Goal: Book appointment/travel/reservation

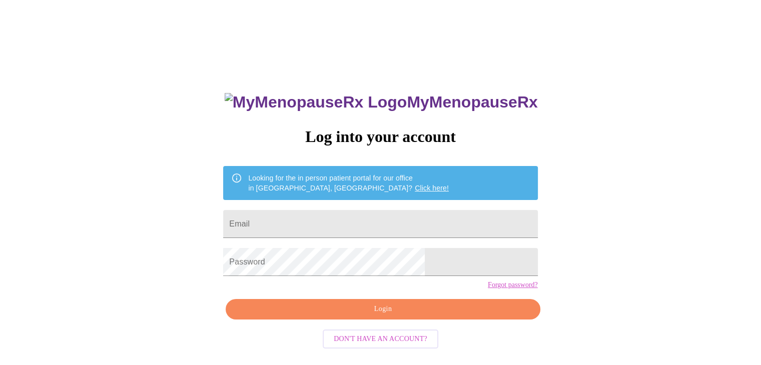
click at [558, 225] on div "MyMenopauseRx Log into your account Looking for the in person patient portal fo…" at bounding box center [380, 223] width 753 height 438
click at [356, 218] on input "Email" at bounding box center [380, 224] width 314 height 28
type input "K"
type input "kimrrt15@gmail.com"
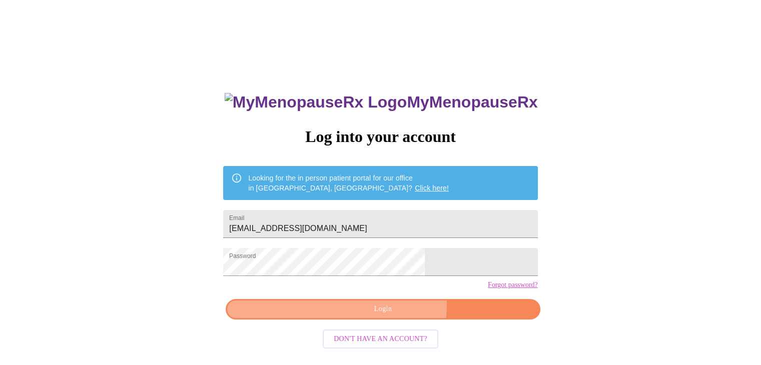
click at [392, 316] on span "Login" at bounding box center [382, 309] width 291 height 13
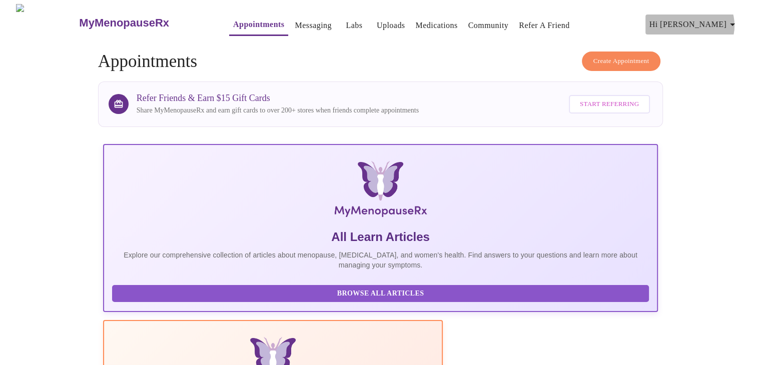
click at [726, 22] on span "Hi [PERSON_NAME]" at bounding box center [693, 25] width 89 height 14
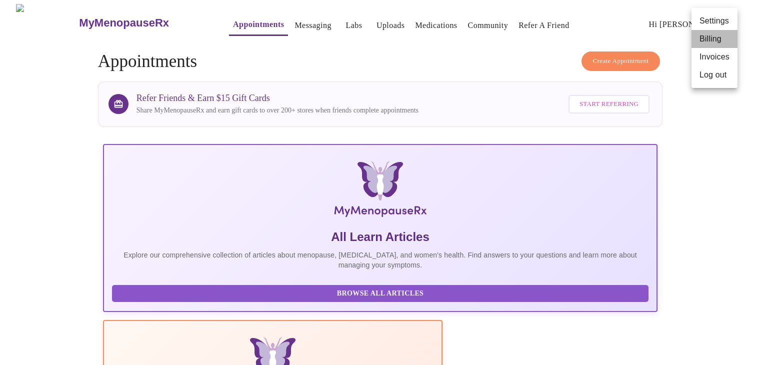
click at [717, 41] on li "Billing" at bounding box center [715, 39] width 46 height 18
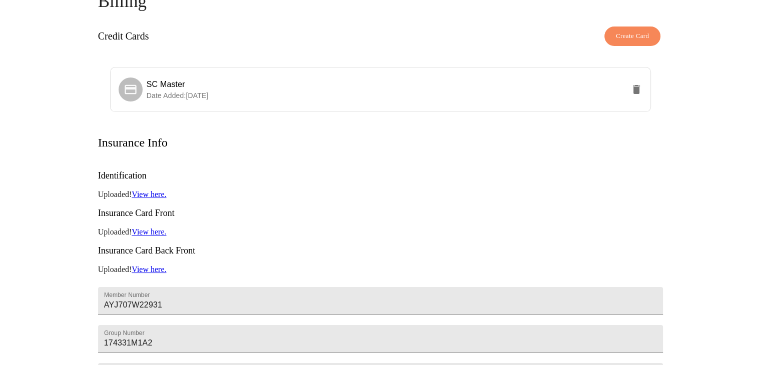
scroll to position [110, 0]
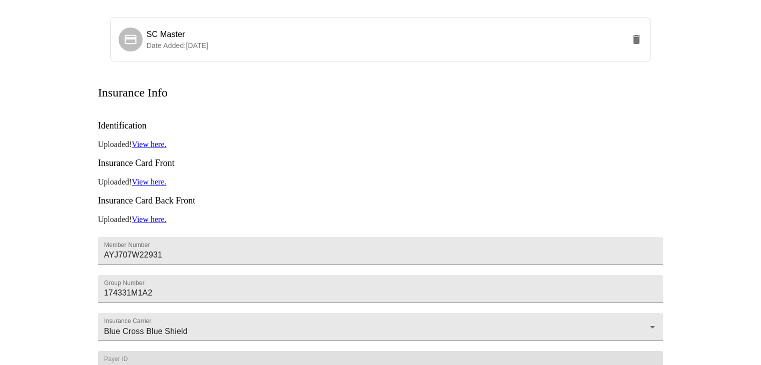
click at [157, 140] on link "View here." at bounding box center [149, 144] width 35 height 9
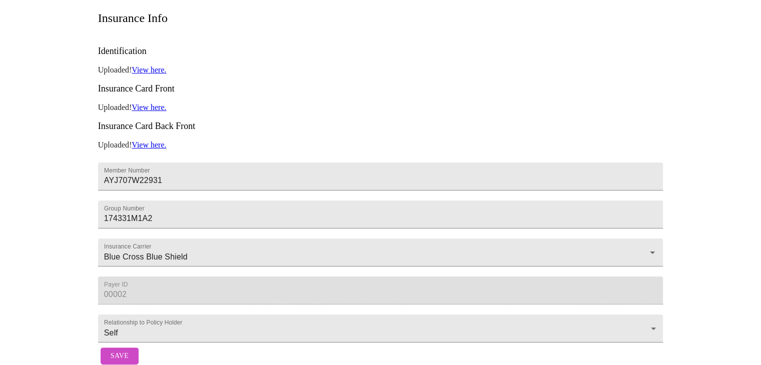
scroll to position [210, 0]
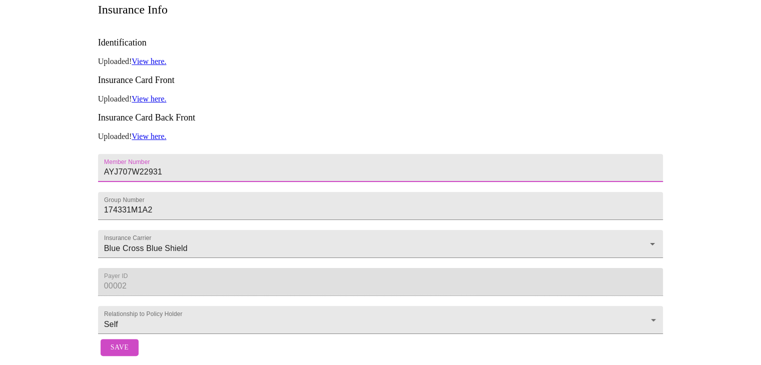
drag, startPoint x: 182, startPoint y: 119, endPoint x: 76, endPoint y: 115, distance: 106.1
click at [77, 115] on div "Billing Credit Cards Create Card SC Master Date Added: 06-11-2025 Insurance Inf…" at bounding box center [381, 109] width 640 height 503
type input "950113198-01"
click at [170, 192] on input "174331M1A2" at bounding box center [380, 206] width 565 height 28
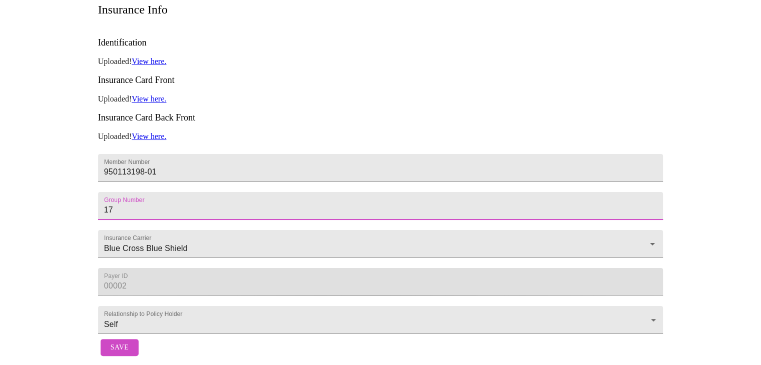
type input "1"
type input "3400871"
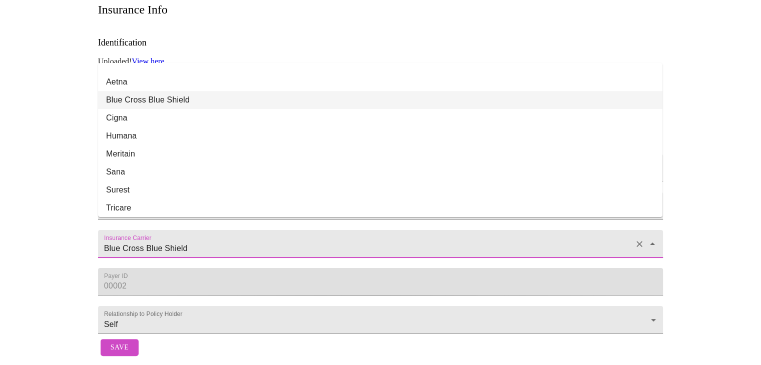
drag, startPoint x: 206, startPoint y: 212, endPoint x: 86, endPoint y: 207, distance: 120.2
click at [86, 207] on div "Billing Credit Cards Create Card SC Master Date Added: 06-11-2025 Insurance Inf…" at bounding box center [381, 109] width 640 height 503
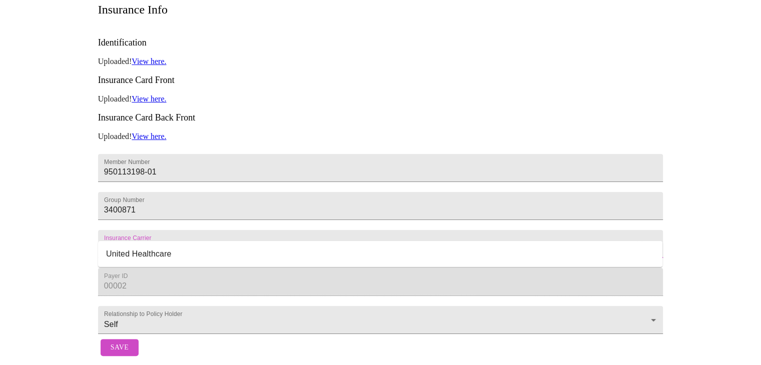
type input "h"
type input "Health Alliance"
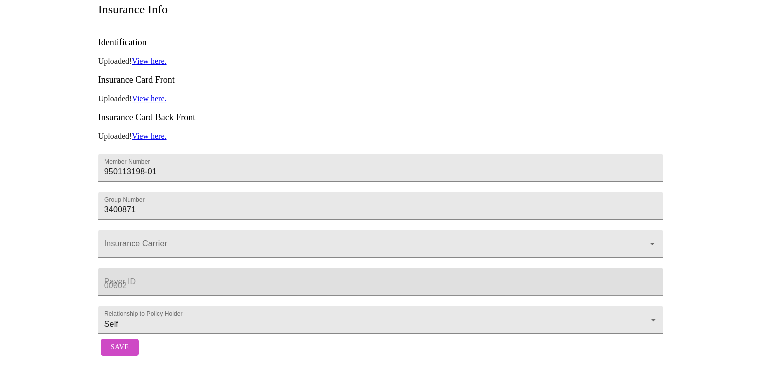
click at [83, 202] on div "Billing Credit Cards Create Card SC Master Date Added: 06-11-2025 Insurance Inf…" at bounding box center [381, 109] width 640 height 503
click at [130, 240] on input "Insurance Carrier" at bounding box center [366, 249] width 529 height 19
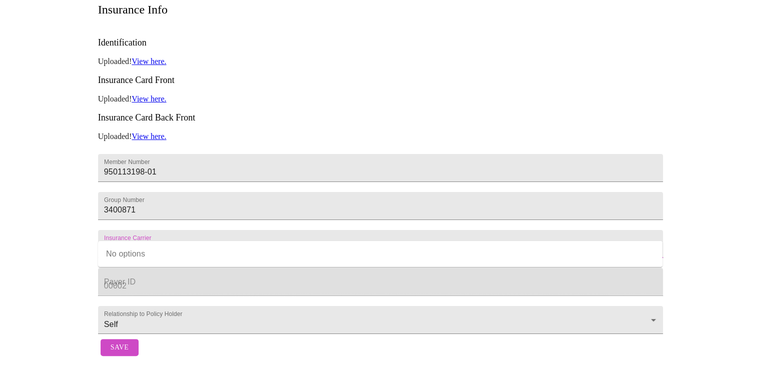
click at [638, 237] on div at bounding box center [645, 244] width 26 height 14
type input "health alliance"
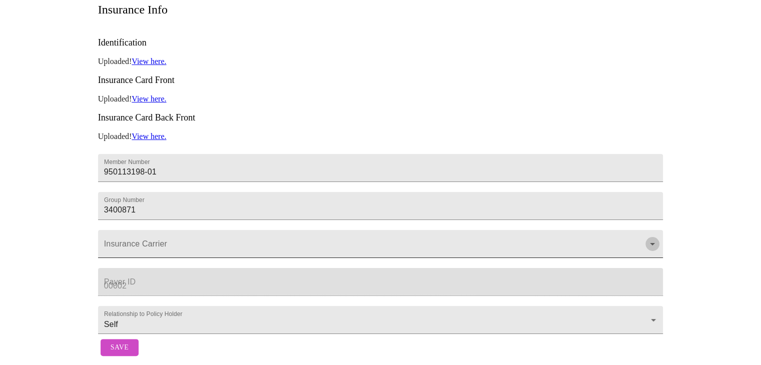
click at [652, 238] on icon "Open" at bounding box center [652, 244] width 12 height 12
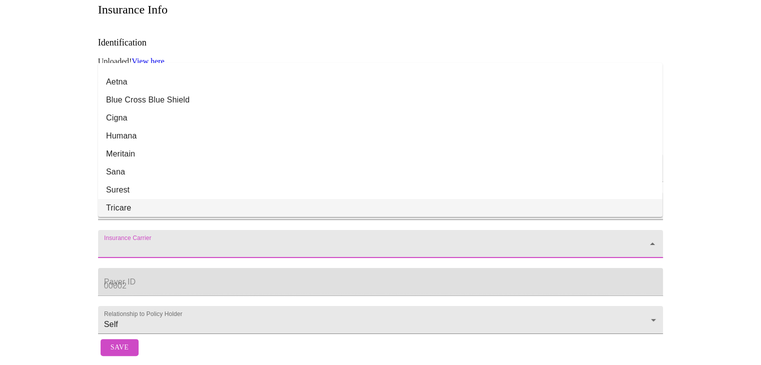
click at [706, 203] on div "MyMenopauseRx Appointments Messaging Labs Uploads Medications Community Refer a…" at bounding box center [380, 86] width 753 height 550
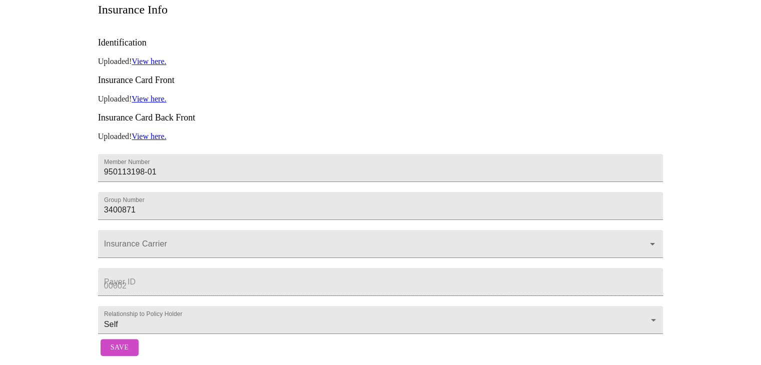
scroll to position [10, 0]
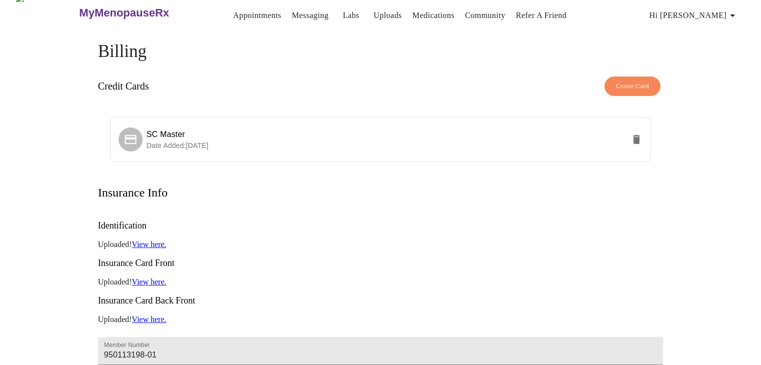
click at [160, 278] on link "View here." at bounding box center [149, 282] width 35 height 9
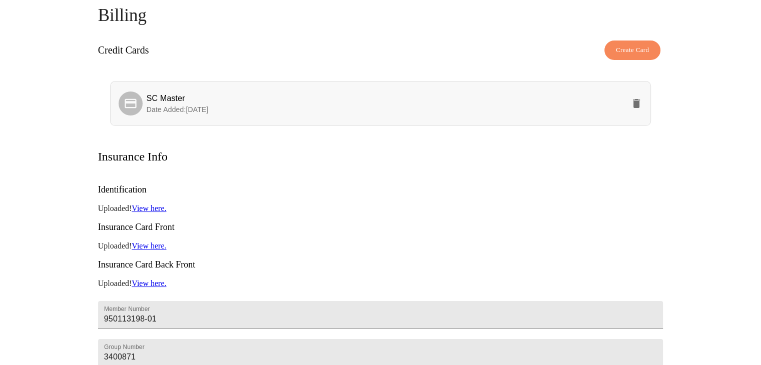
scroll to position [210, 0]
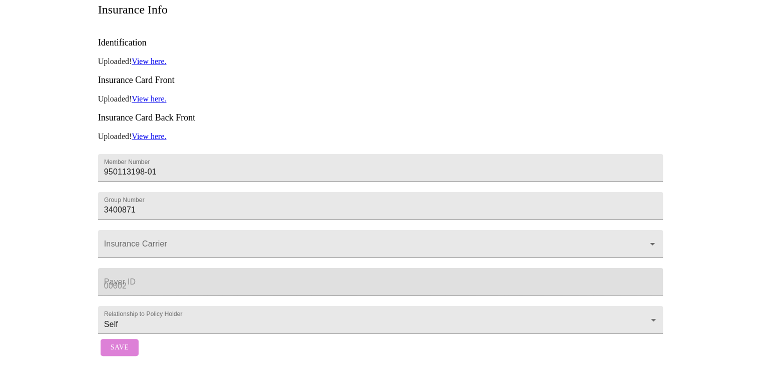
click at [122, 342] on span "Save" at bounding box center [120, 348] width 18 height 13
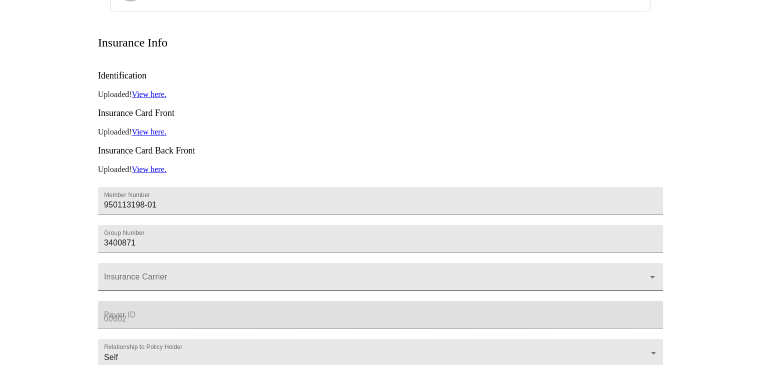
click at [646, 265] on div at bounding box center [380, 277] width 565 height 28
click at [653, 276] on icon "Open" at bounding box center [652, 277] width 5 height 3
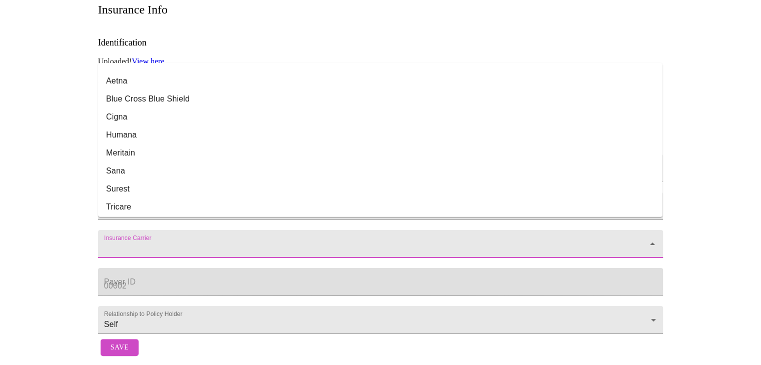
scroll to position [0, 0]
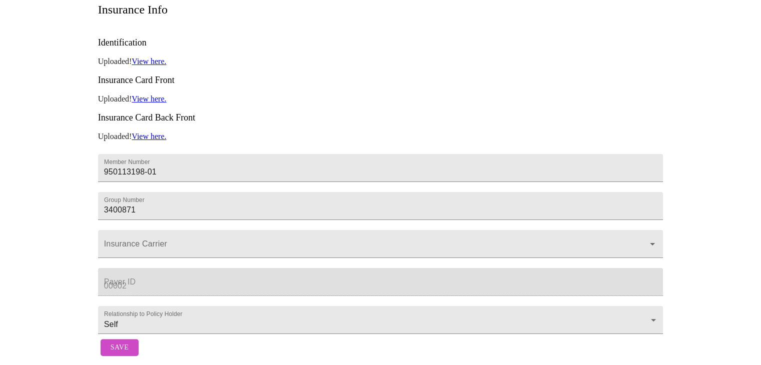
click at [727, 142] on div "MyMenopauseRx Appointments Messaging Labs Uploads Medications Community Refer a…" at bounding box center [380, 86] width 753 height 550
click at [118, 343] on span "Save" at bounding box center [120, 348] width 18 height 13
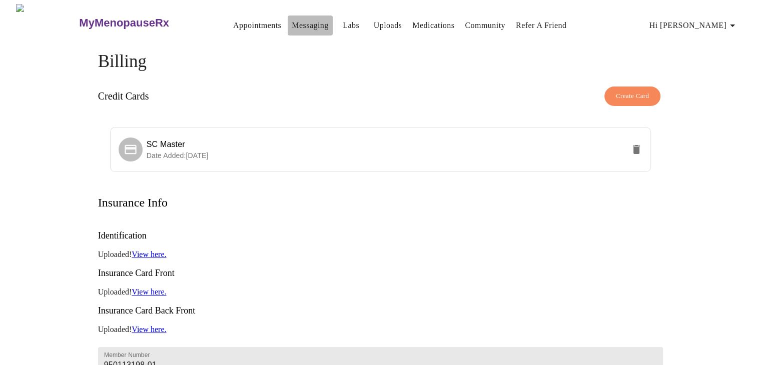
click at [295, 23] on link "Messaging" at bounding box center [310, 26] width 37 height 14
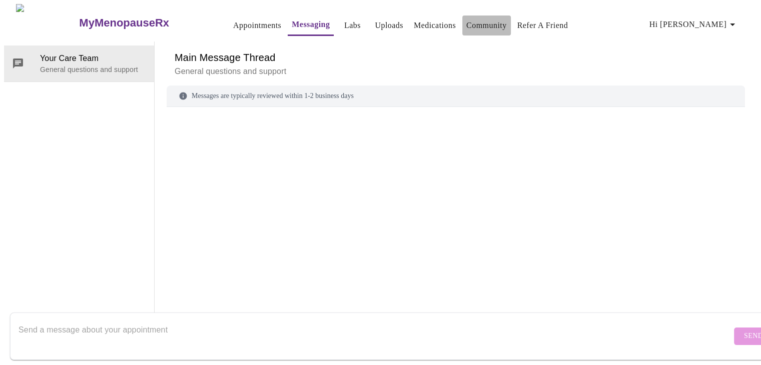
click at [484, 23] on link "Community" at bounding box center [486, 26] width 41 height 14
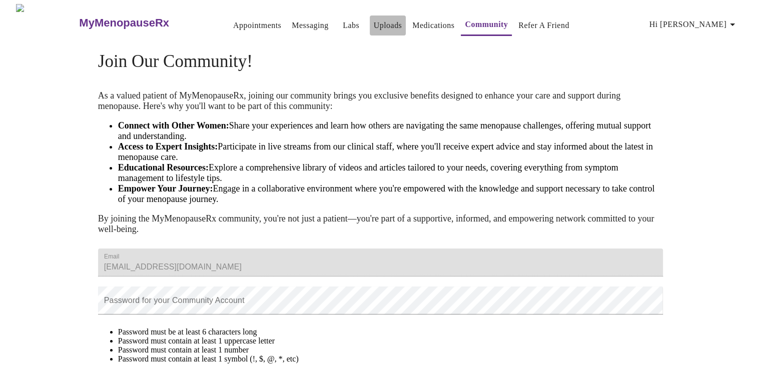
click at [374, 22] on link "Uploads" at bounding box center [388, 26] width 29 height 14
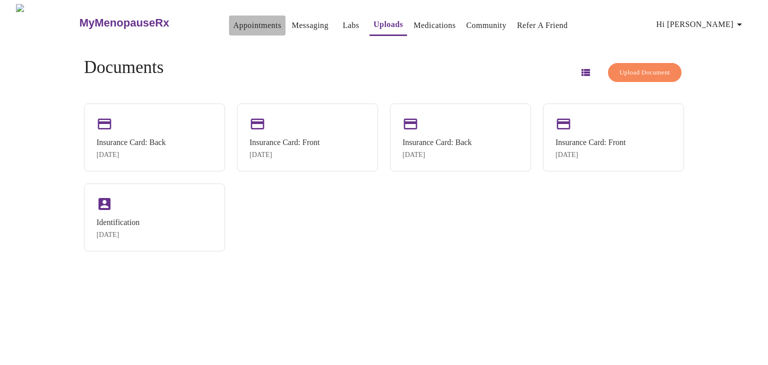
click at [239, 22] on link "Appointments" at bounding box center [257, 26] width 48 height 14
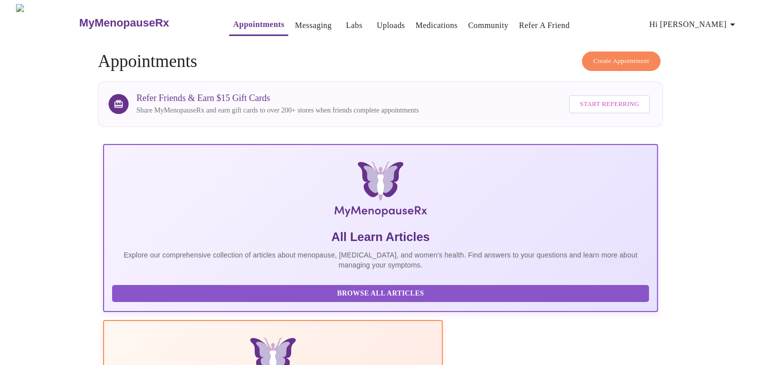
click at [735, 19] on icon "button" at bounding box center [732, 25] width 12 height 12
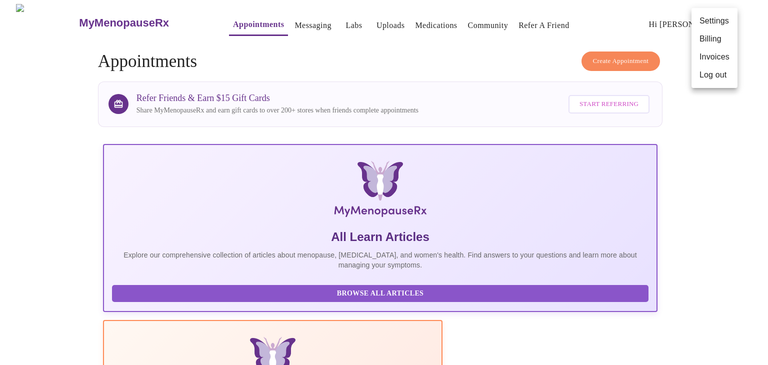
click at [440, 57] on div at bounding box center [384, 182] width 768 height 365
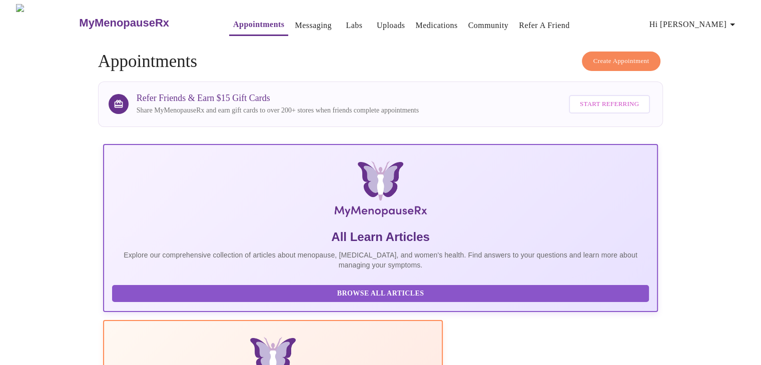
click at [298, 26] on link "Messaging" at bounding box center [313, 26] width 37 height 14
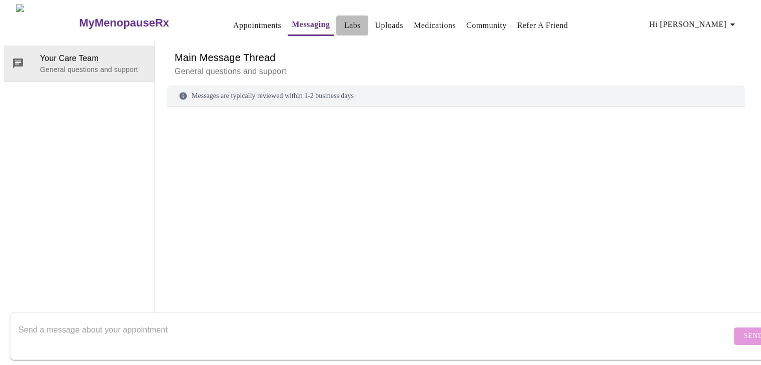
click at [344, 20] on link "Labs" at bounding box center [352, 26] width 17 height 14
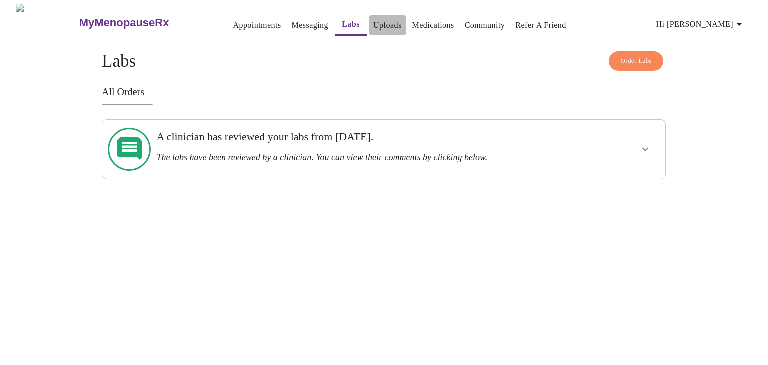
click at [374, 25] on link "Uploads" at bounding box center [388, 26] width 29 height 14
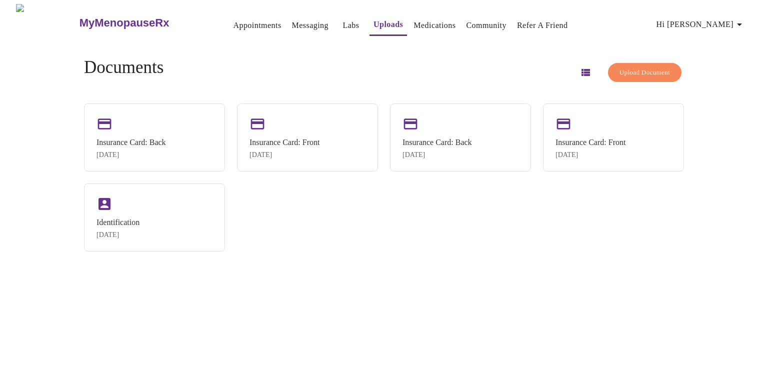
click at [422, 27] on link "Medications" at bounding box center [435, 26] width 42 height 14
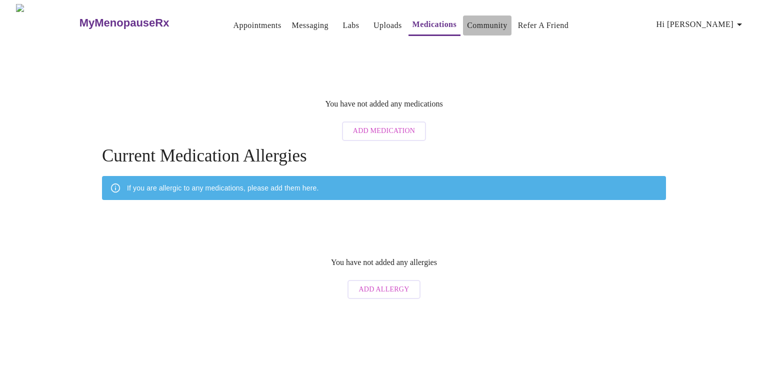
click at [475, 24] on link "Community" at bounding box center [487, 26] width 41 height 14
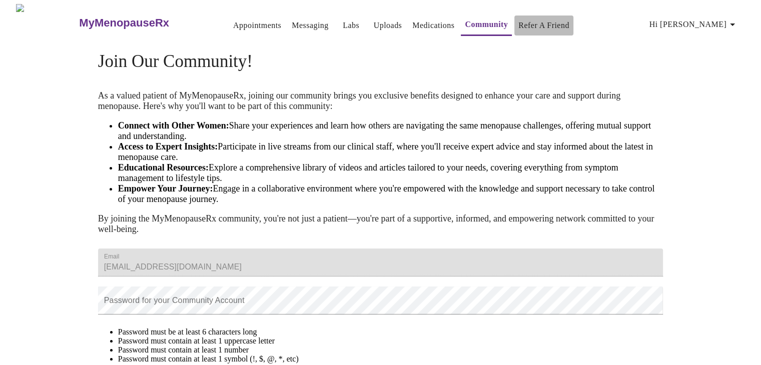
click at [528, 25] on link "Refer a Friend" at bounding box center [543, 26] width 51 height 14
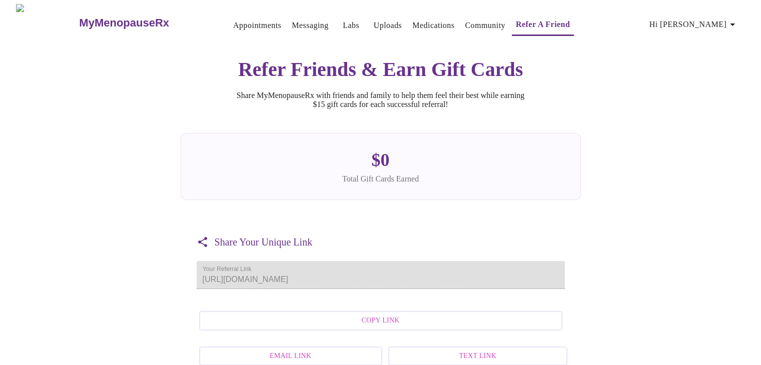
click at [736, 22] on icon "button" at bounding box center [732, 25] width 12 height 12
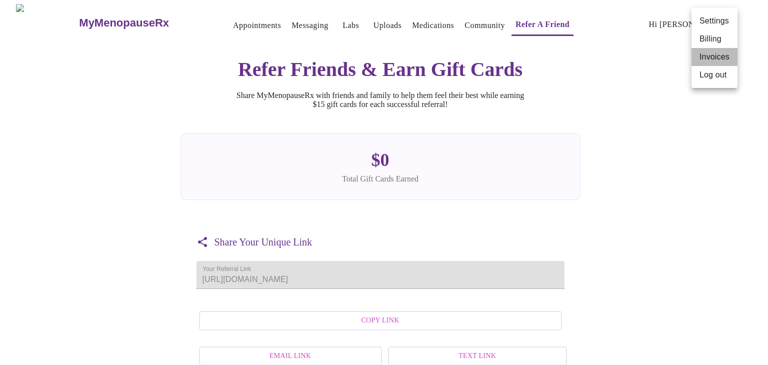
click at [726, 55] on li "Invoices" at bounding box center [715, 57] width 46 height 18
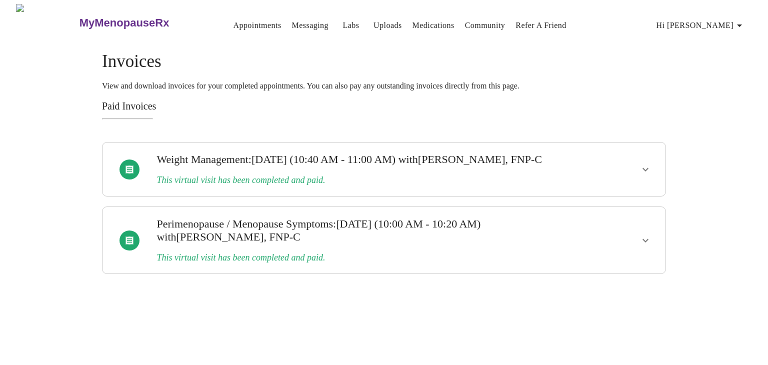
click at [645, 174] on icon "show more" at bounding box center [646, 170] width 12 height 12
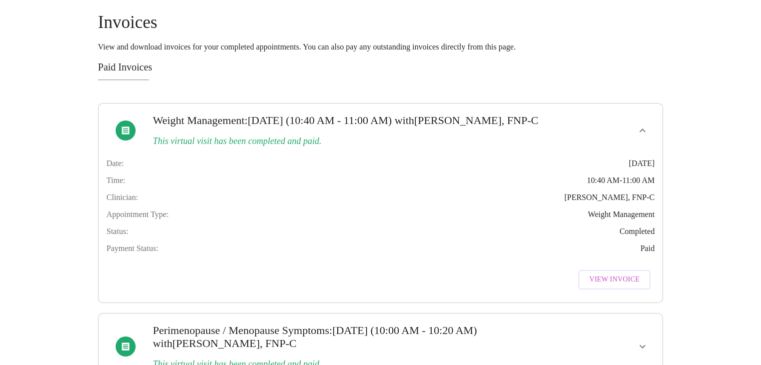
scroll to position [92, 0]
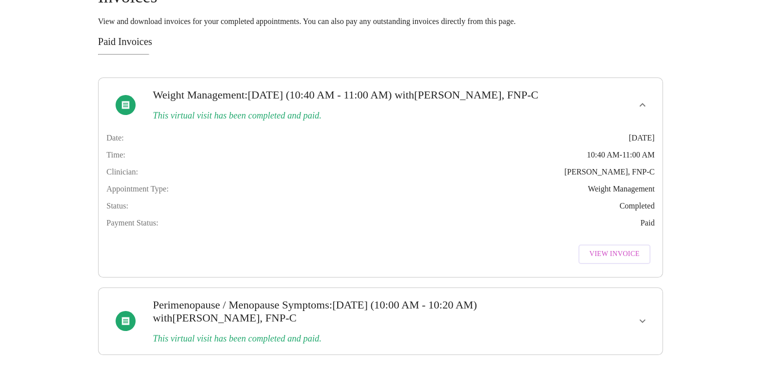
click at [610, 251] on span "View Invoice" at bounding box center [614, 254] width 50 height 13
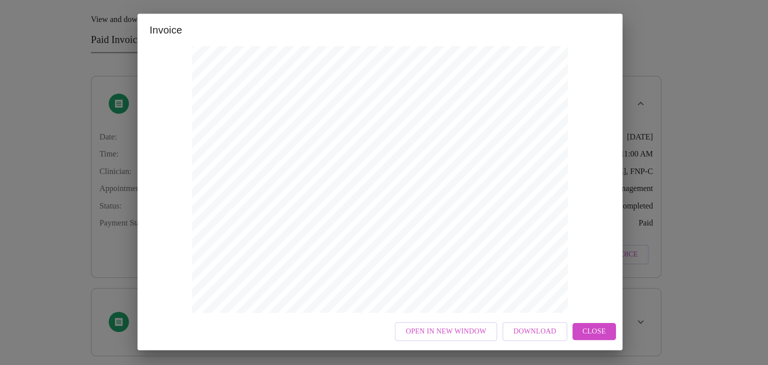
scroll to position [211, 0]
click at [593, 333] on span "Close" at bounding box center [596, 331] width 23 height 13
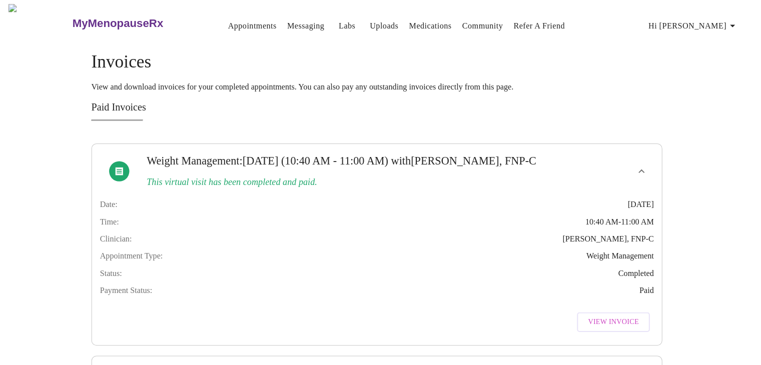
click at [735, 25] on icon "button" at bounding box center [732, 26] width 5 height 3
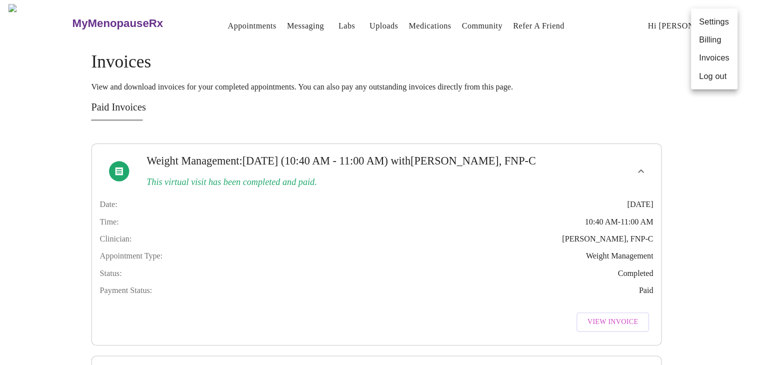
click at [728, 78] on li "Log out" at bounding box center [715, 76] width 46 height 18
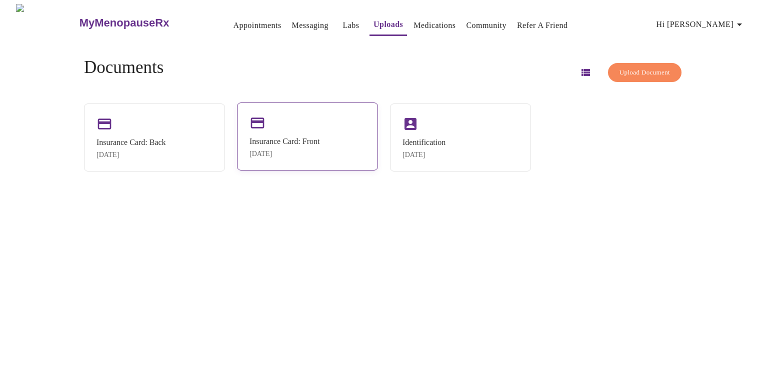
click at [280, 154] on div "[DATE]" at bounding box center [285, 154] width 70 height 8
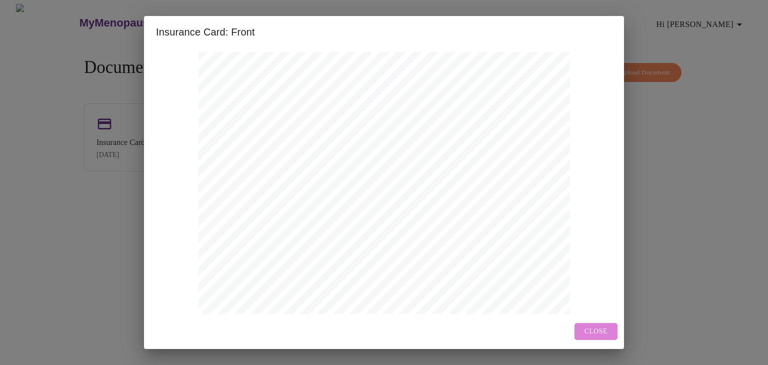
click at [601, 333] on span "Close" at bounding box center [596, 332] width 23 height 13
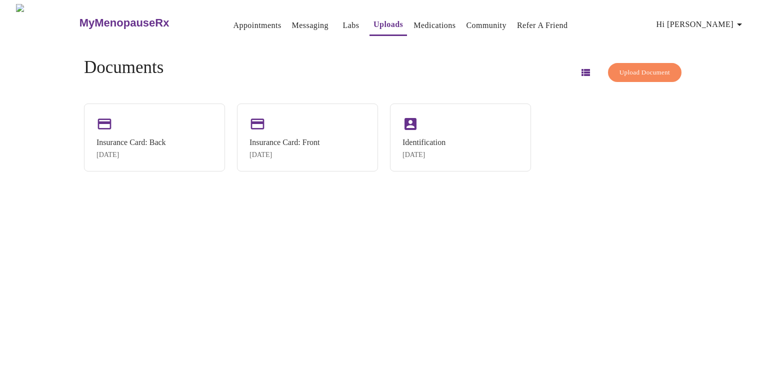
click at [620, 67] on span "Upload Document" at bounding box center [645, 73] width 51 height 12
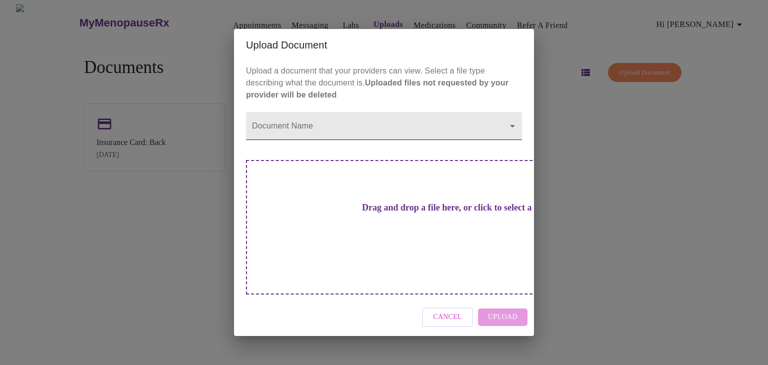
click at [382, 148] on body "MyMenopauseRx Appointments Messaging Labs Uploads Medications Community Refer a…" at bounding box center [384, 186] width 760 height 365
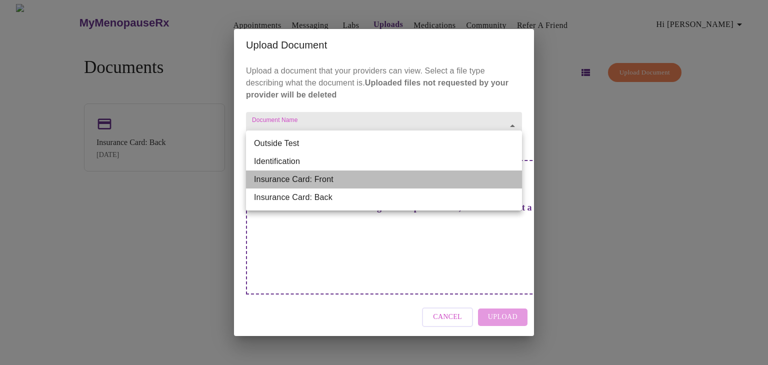
click at [314, 177] on li "Insurance Card: Front" at bounding box center [384, 180] width 276 height 18
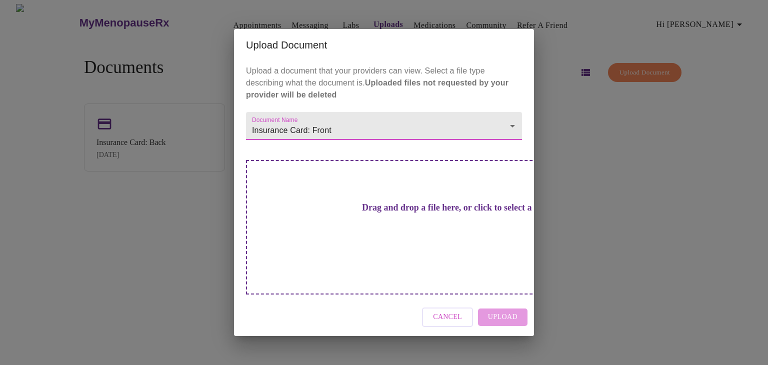
click at [405, 213] on h3 "Drag and drop a file here, or click to select a file" at bounding box center [454, 208] width 276 height 11
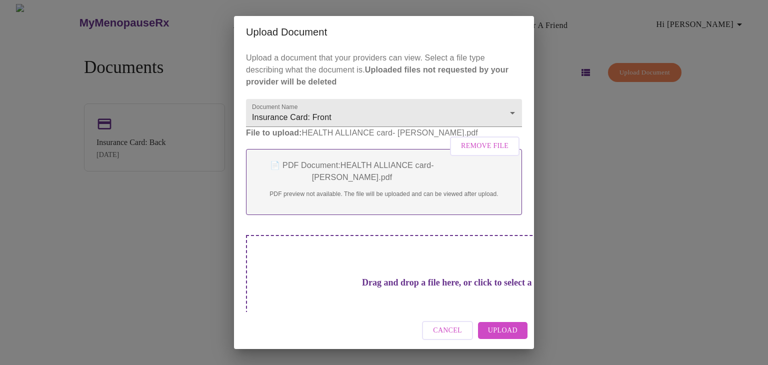
click at [506, 332] on span "Upload" at bounding box center [503, 331] width 30 height 13
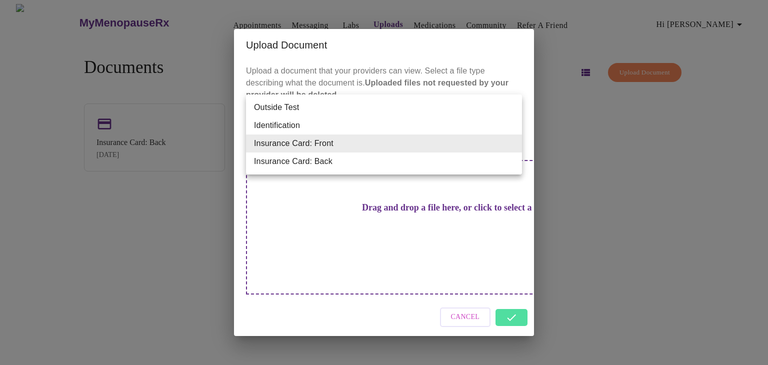
click at [511, 147] on body "MyMenopauseRx Appointments Messaging Labs Uploads Medications Community Refer a…" at bounding box center [384, 186] width 760 height 365
click at [416, 163] on li "Insurance Card: Back" at bounding box center [384, 162] width 276 height 18
type input "Insurance Card: Back"
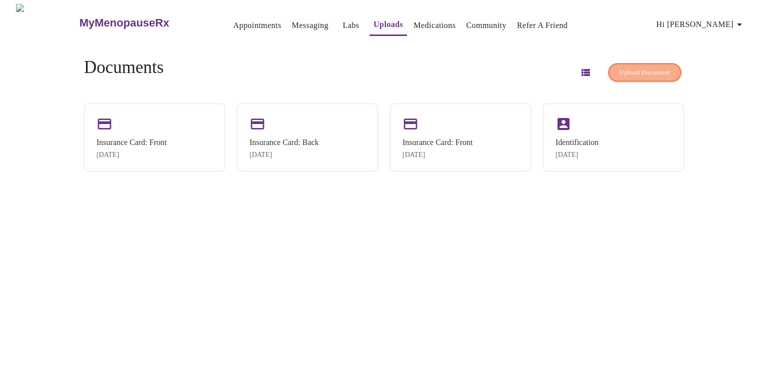
click at [645, 71] on span "Upload Document" at bounding box center [645, 73] width 51 height 12
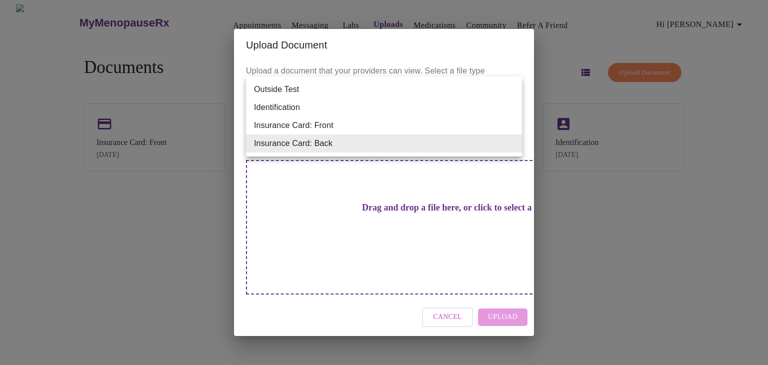
click at [510, 145] on body "MyMenopauseRx Appointments Messaging Labs Uploads Medications Community Refer a…" at bounding box center [384, 186] width 760 height 365
click at [458, 151] on li "Insurance Card: Back" at bounding box center [384, 144] width 276 height 18
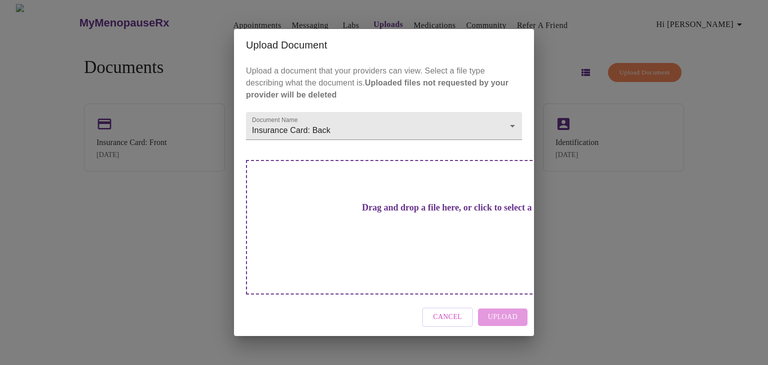
click at [430, 213] on h3 "Drag and drop a file here, or click to select a file" at bounding box center [454, 208] width 276 height 11
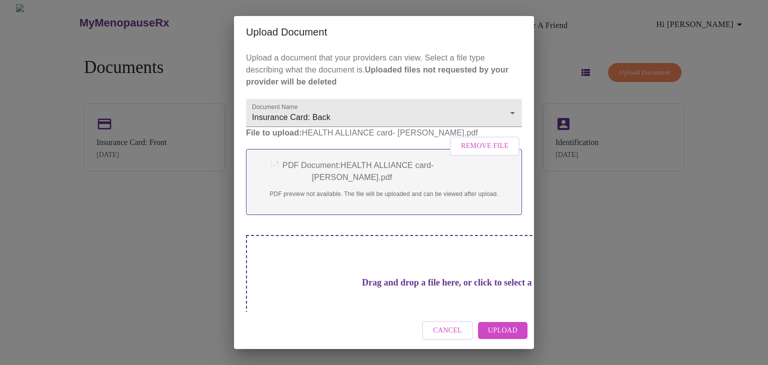
click at [513, 330] on span "Upload" at bounding box center [503, 331] width 30 height 13
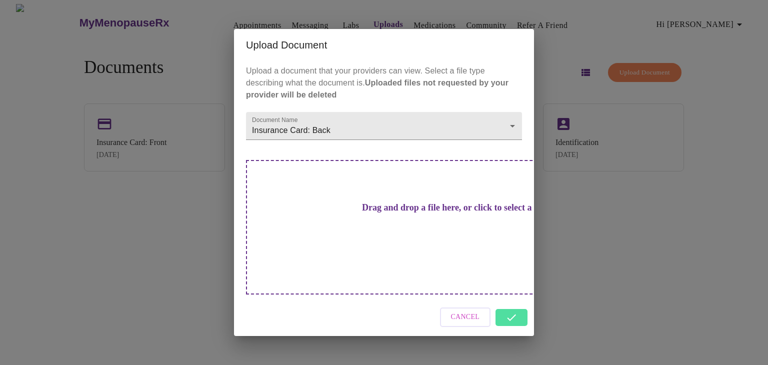
click at [639, 190] on div "Upload Document Upload a document that your providers can view. Select a file t…" at bounding box center [384, 182] width 768 height 365
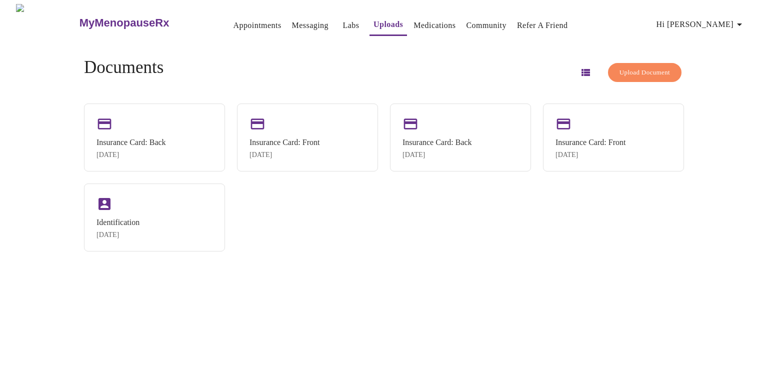
drag, startPoint x: 494, startPoint y: 167, endPoint x: 466, endPoint y: 229, distance: 68.1
click at [466, 229] on div "Insurance Card: Back [DATE] Insurance Card: Front [DATE] Insurance Card: Back […" at bounding box center [384, 178] width 600 height 148
click at [477, 162] on div "Insurance Card: Back [DATE]" at bounding box center [460, 137] width 141 height 68
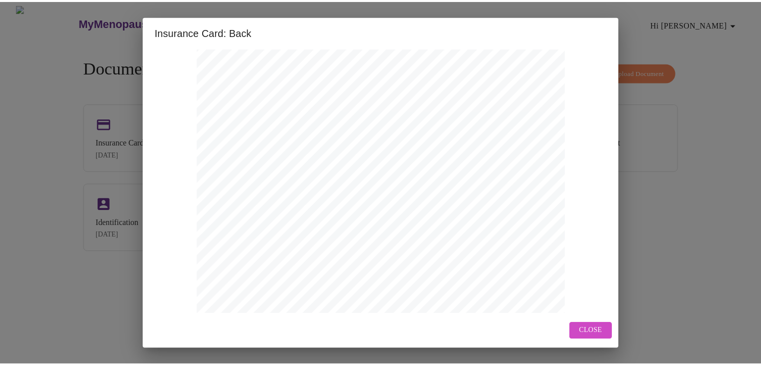
scroll to position [20, 0]
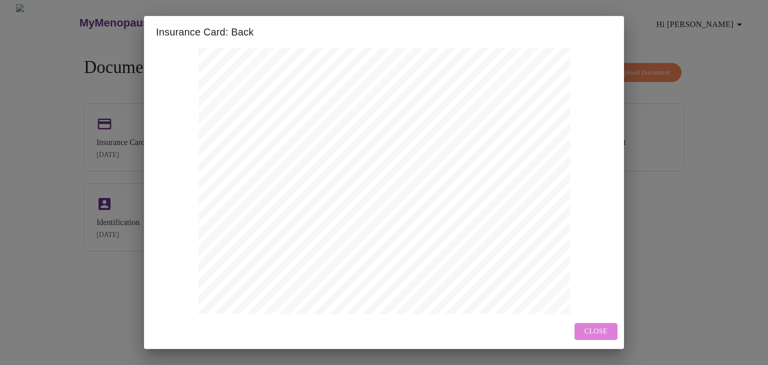
click at [596, 335] on span "Close" at bounding box center [596, 332] width 23 height 13
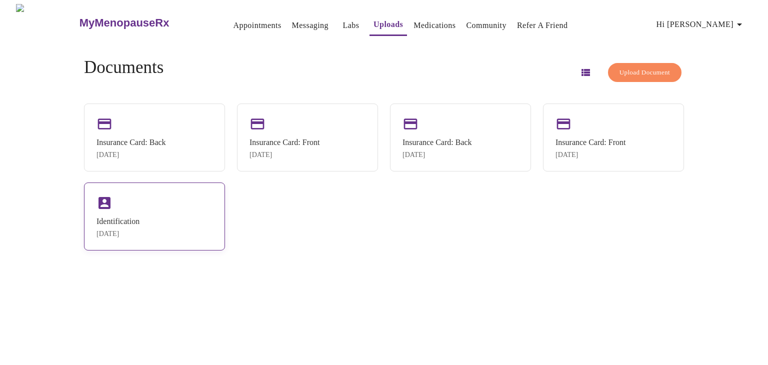
click at [140, 235] on div "Identification [DATE]" at bounding box center [118, 227] width 43 height 21
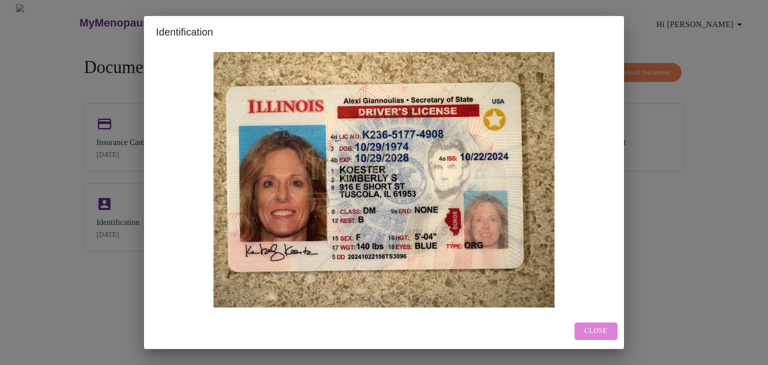
click at [592, 332] on span "Close" at bounding box center [596, 331] width 23 height 13
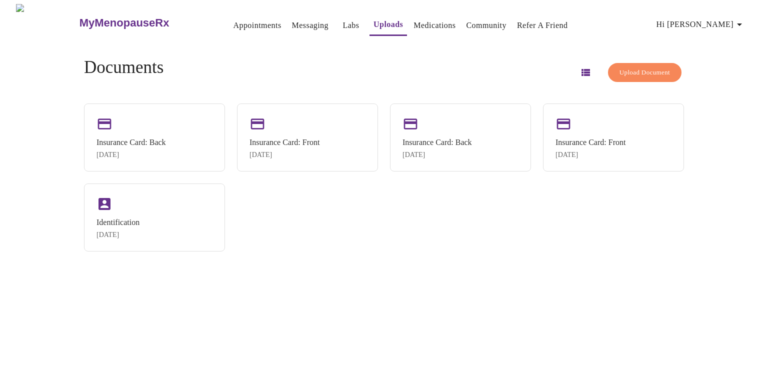
drag, startPoint x: 503, startPoint y: 170, endPoint x: 703, endPoint y: 266, distance: 221.7
click at [703, 266] on div "MyMenopauseRx Appointments Messaging Labs Uploads Medications Community Refer a…" at bounding box center [384, 186] width 760 height 365
click at [243, 22] on link "Appointments" at bounding box center [257, 26] width 48 height 14
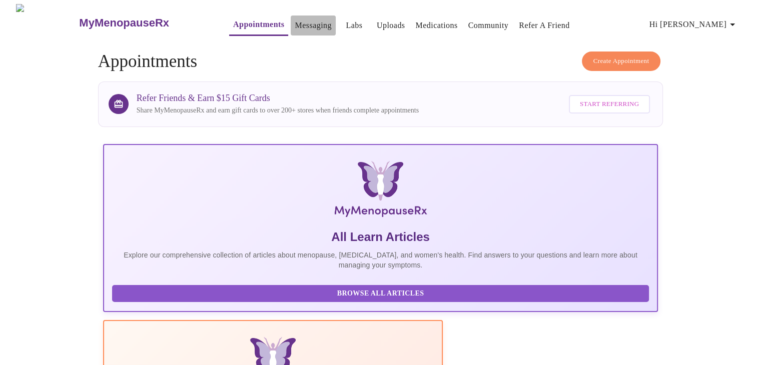
click at [295, 26] on link "Messaging" at bounding box center [313, 26] width 37 height 14
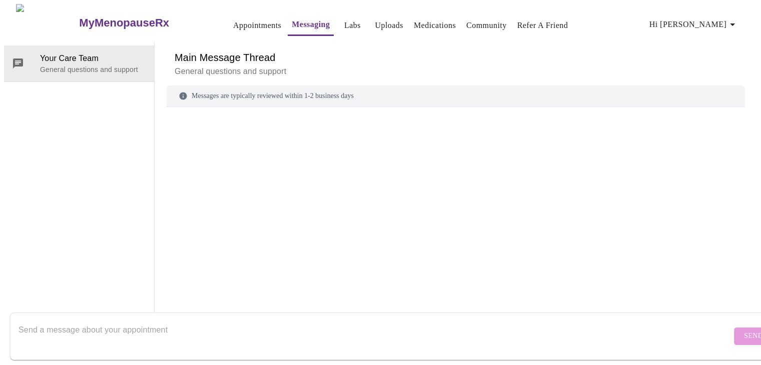
click at [431, 24] on link "Medications" at bounding box center [435, 26] width 42 height 14
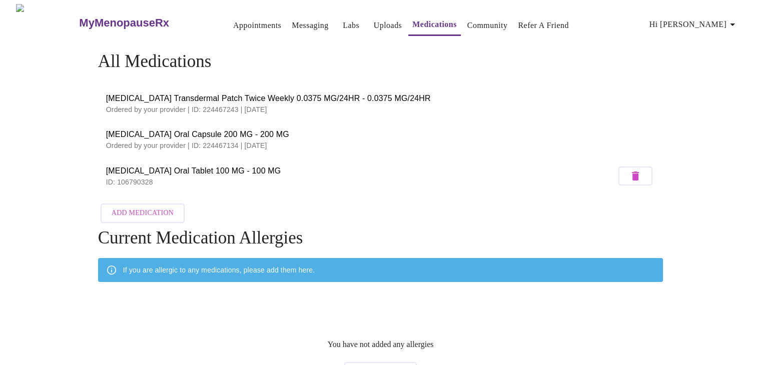
click at [374, 21] on link "Uploads" at bounding box center [388, 26] width 29 height 14
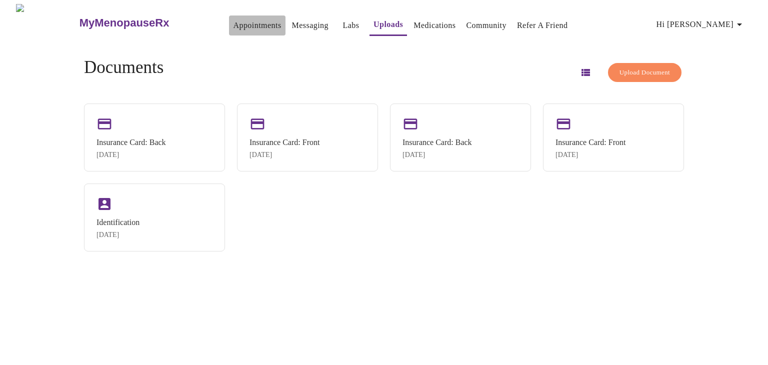
click at [242, 20] on link "Appointments" at bounding box center [257, 26] width 48 height 14
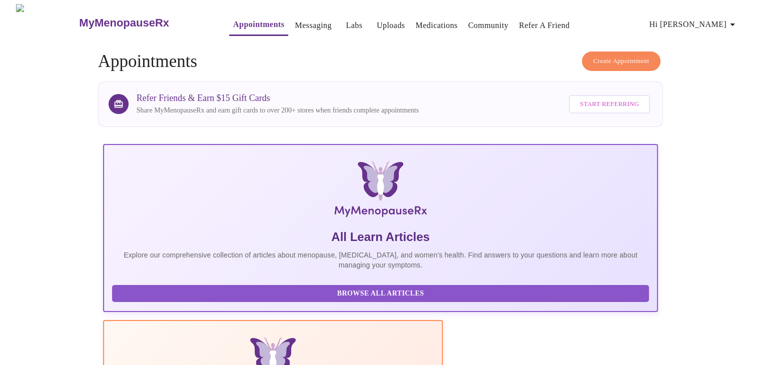
click at [637, 57] on span "Create Appointment" at bounding box center [621, 62] width 56 height 12
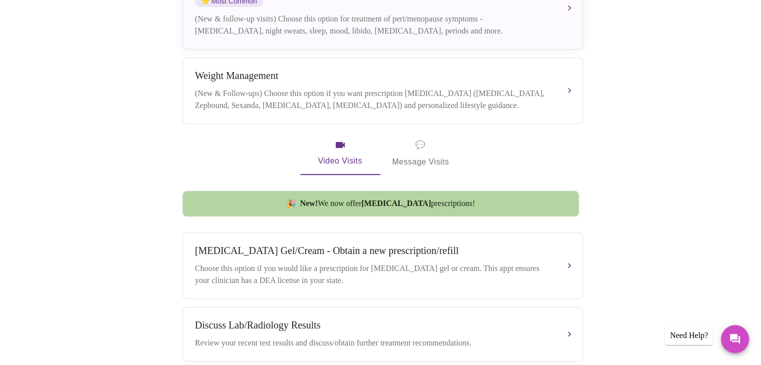
scroll to position [175, 0]
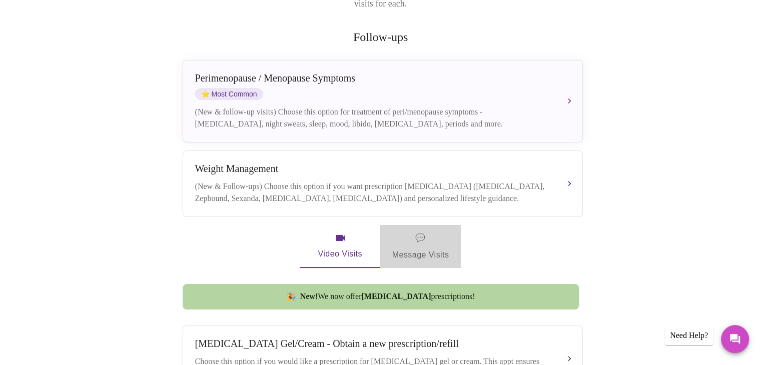
click at [438, 247] on span "💬 Message Visits" at bounding box center [420, 246] width 57 height 31
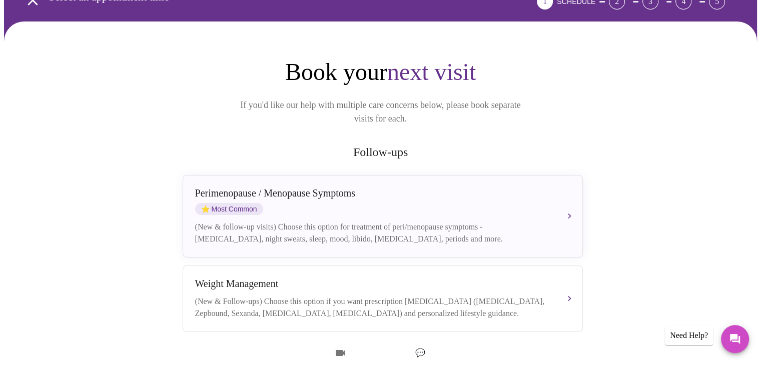
scroll to position [0, 0]
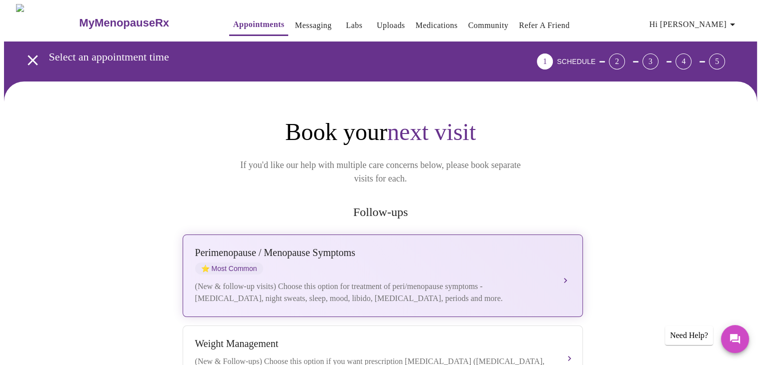
click at [569, 260] on button "[MEDICAL_DATA] / Menopause Symptoms ⭐ Most Common (New & follow-up visits) Choo…" at bounding box center [383, 276] width 400 height 83
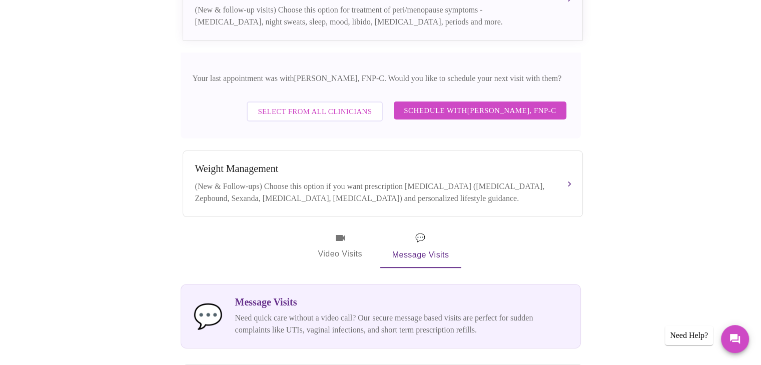
scroll to position [300, 0]
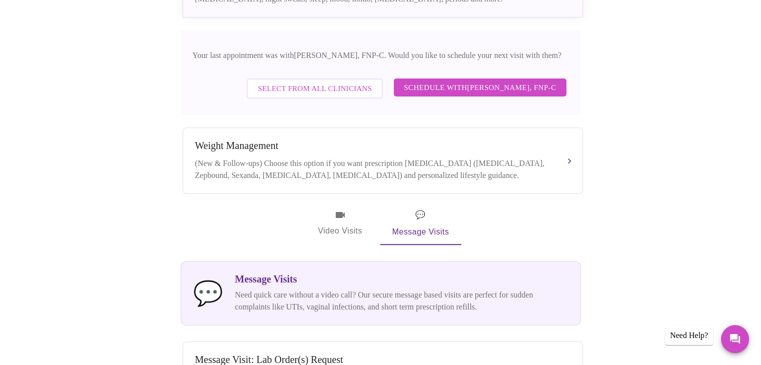
click at [538, 81] on span "Schedule with [PERSON_NAME], FNP-C" at bounding box center [480, 87] width 152 height 13
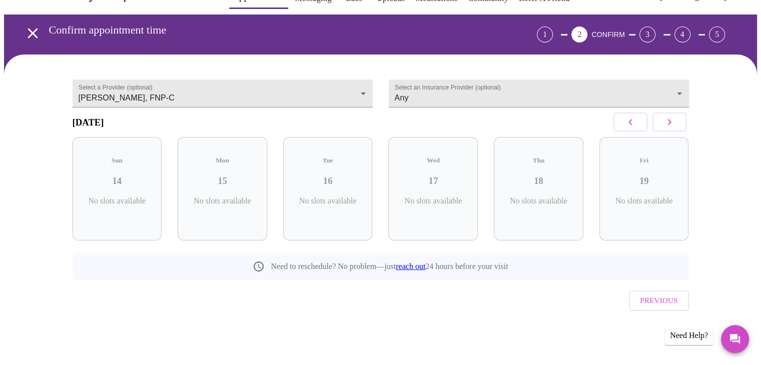
scroll to position [10, 0]
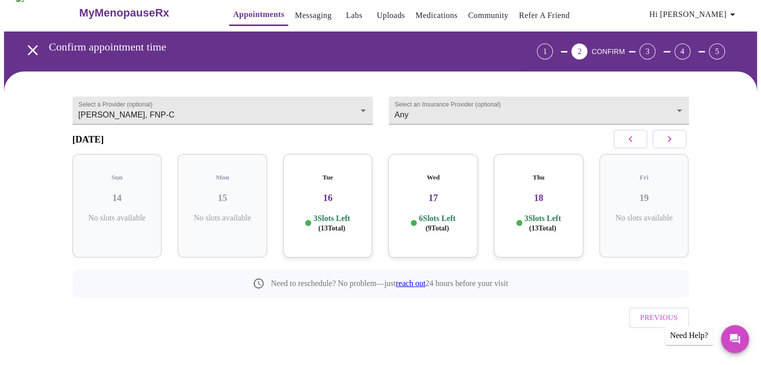
click at [665, 139] on icon "button" at bounding box center [669, 139] width 12 height 12
click at [631, 141] on icon "button" at bounding box center [630, 139] width 4 height 6
click at [435, 194] on h3 "16" at bounding box center [433, 198] width 74 height 11
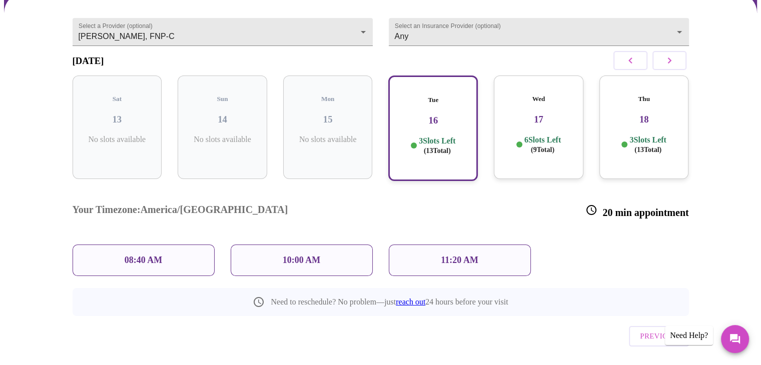
scroll to position [91, 0]
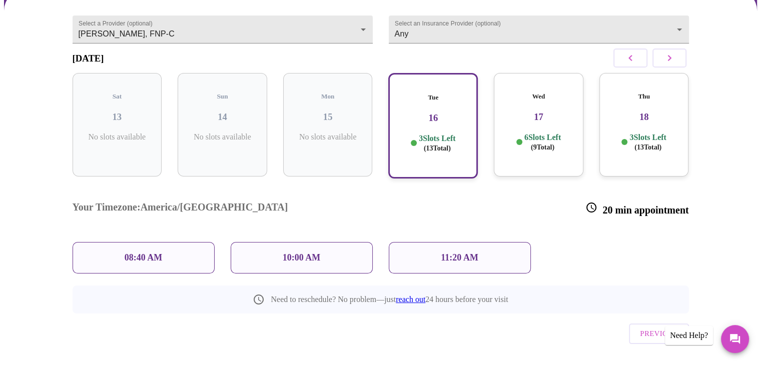
click at [538, 112] on h3 "17" at bounding box center [539, 117] width 74 height 11
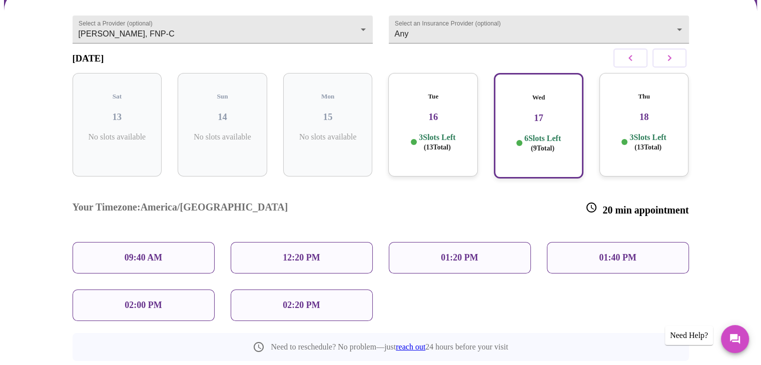
click at [458, 112] on h3 "16" at bounding box center [433, 117] width 74 height 11
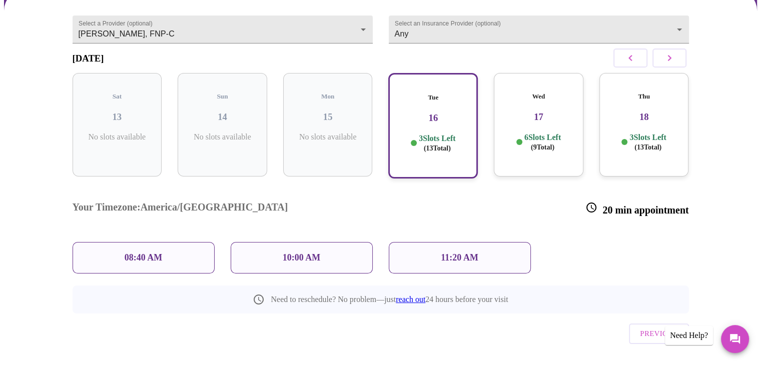
click at [424, 295] on link "reach out" at bounding box center [411, 299] width 30 height 9
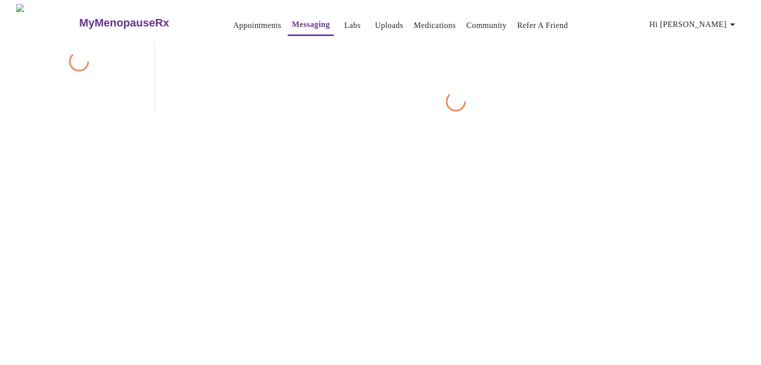
scroll to position [38, 0]
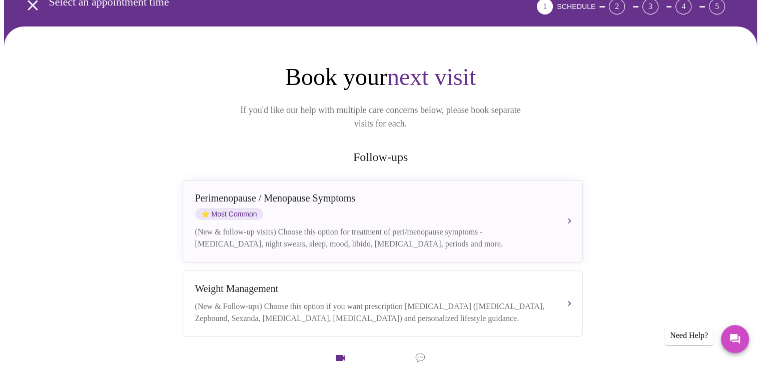
scroll to position [200, 0]
